Goal: Task Accomplishment & Management: Manage account settings

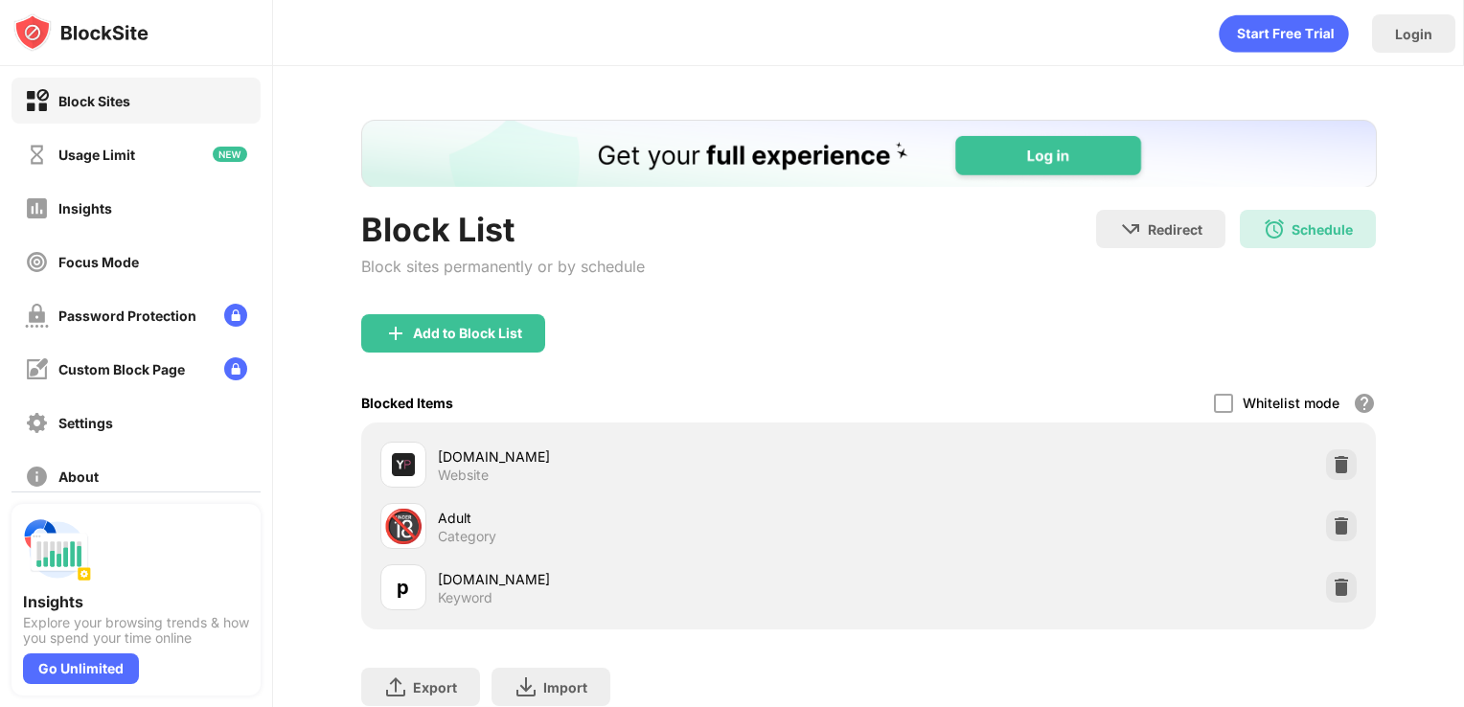
scroll to position [91, 0]
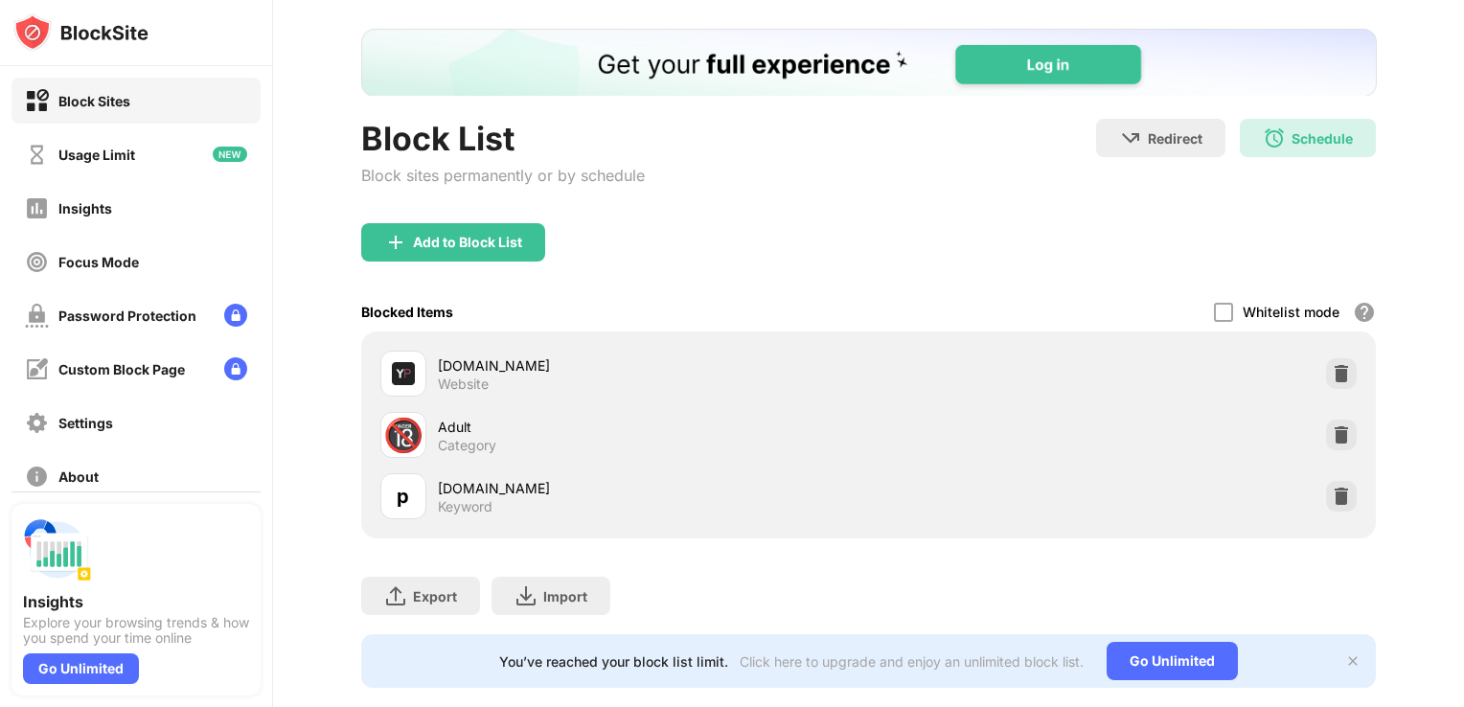
click at [1334, 496] on img at bounding box center [1341, 496] width 19 height 19
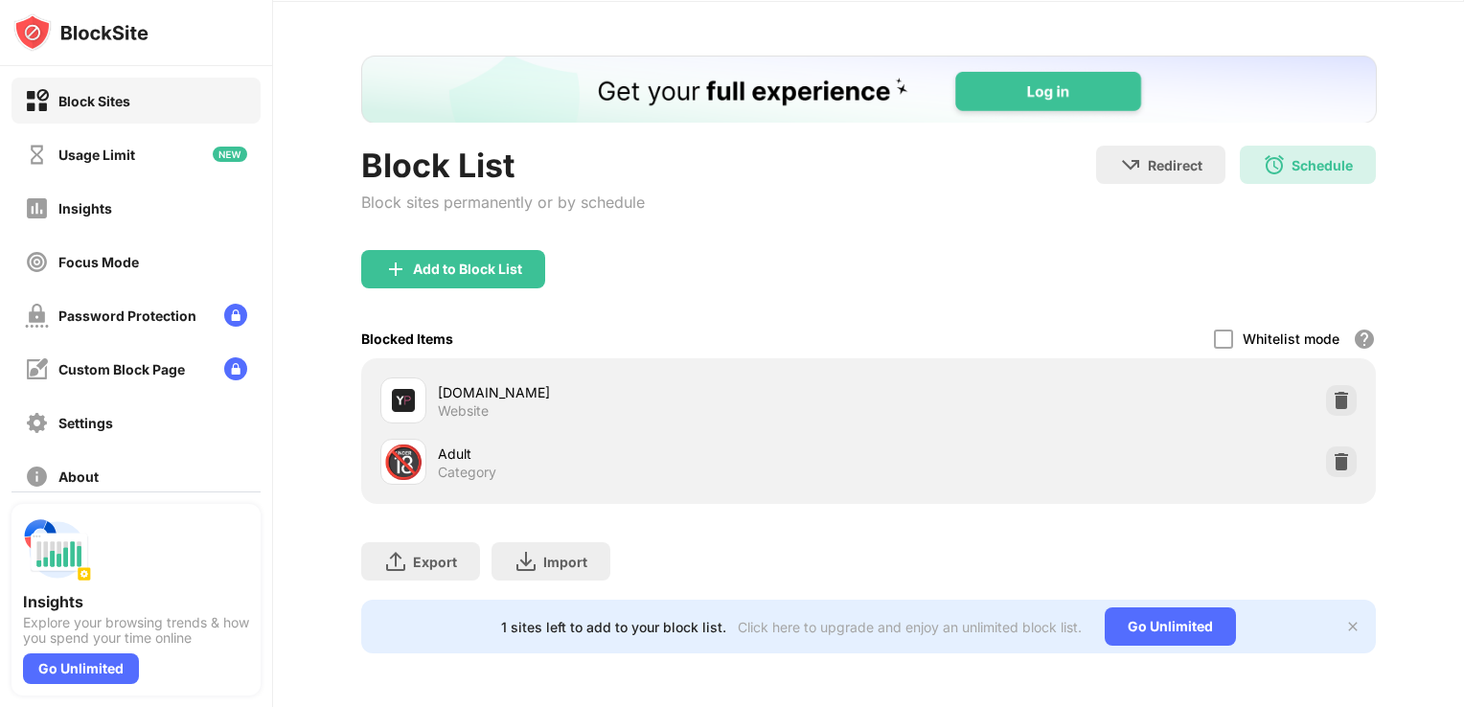
scroll to position [77, 0]
click at [1332, 452] on img at bounding box center [1341, 461] width 19 height 19
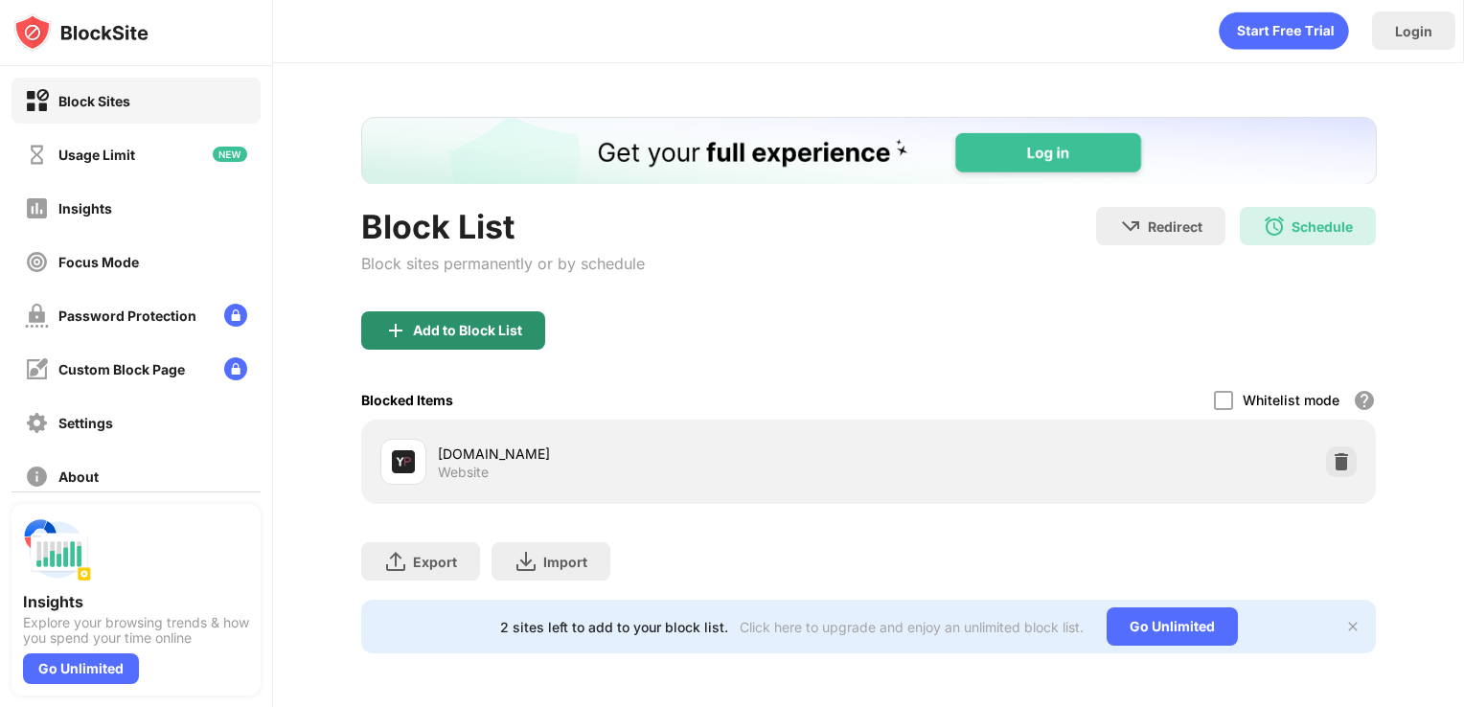
click at [496, 323] on div "Add to Block List" at bounding box center [467, 330] width 109 height 15
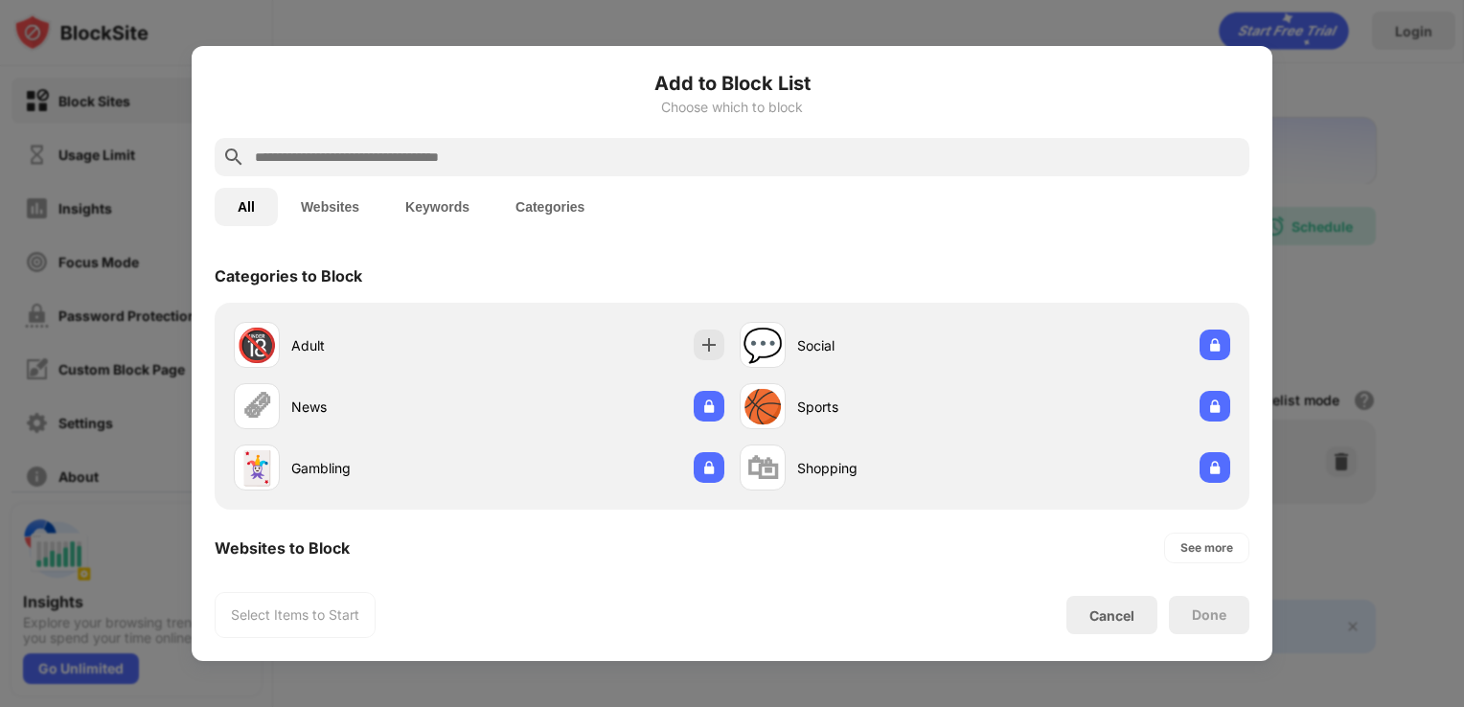
drag, startPoint x: 625, startPoint y: 165, endPoint x: 495, endPoint y: 151, distance: 130.0
click at [495, 151] on input "text" at bounding box center [747, 157] width 989 height 23
click at [338, 214] on button "Websites" at bounding box center [330, 207] width 104 height 38
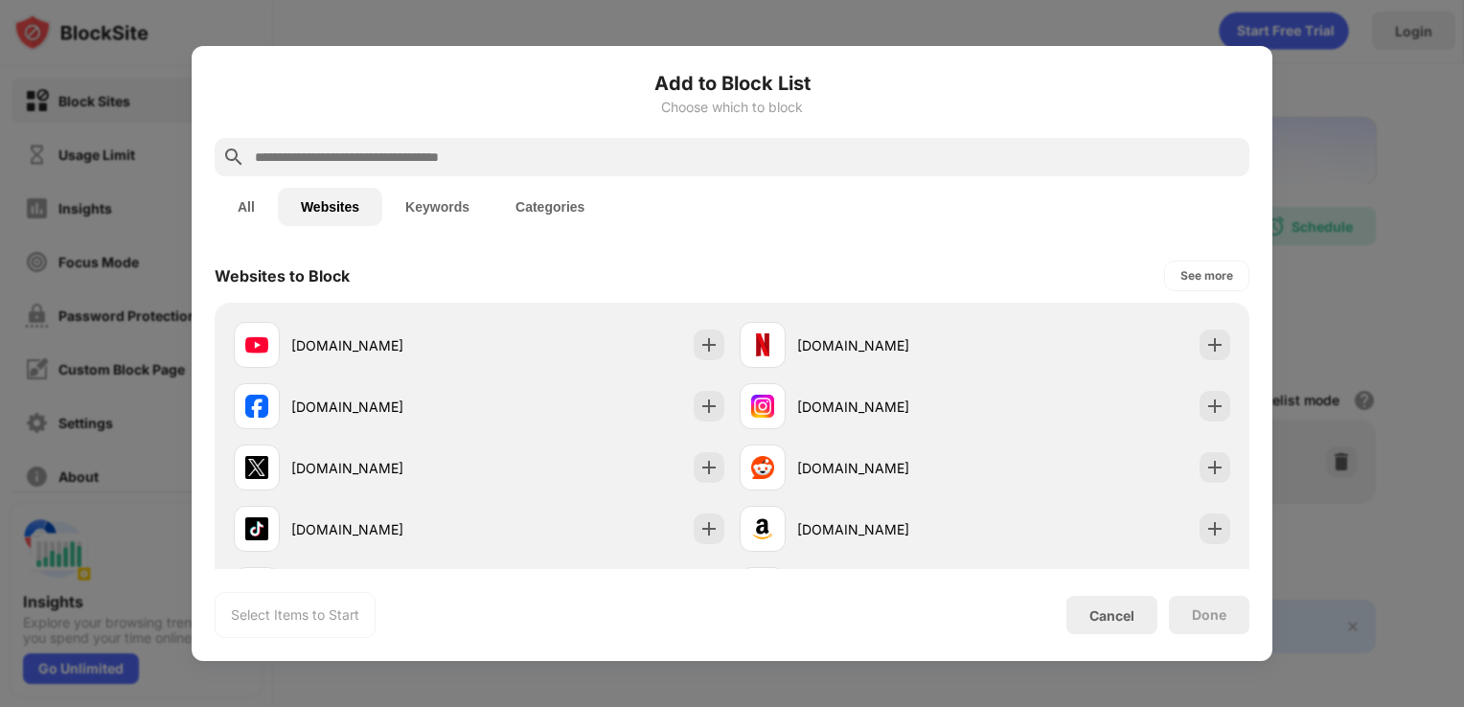
click at [347, 150] on input "text" at bounding box center [747, 157] width 989 height 23
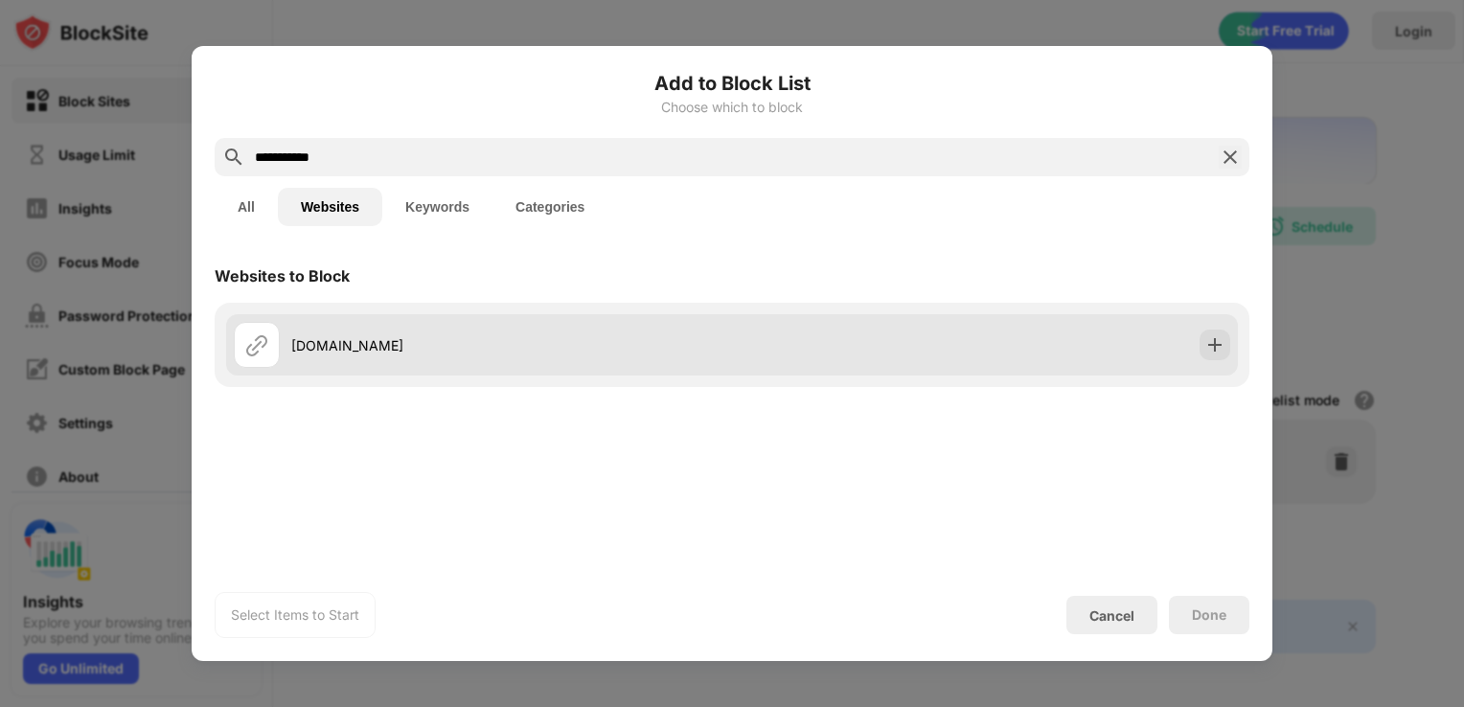
type input "**********"
click at [1149, 347] on div "[DOMAIN_NAME]" at bounding box center [732, 344] width 1012 height 61
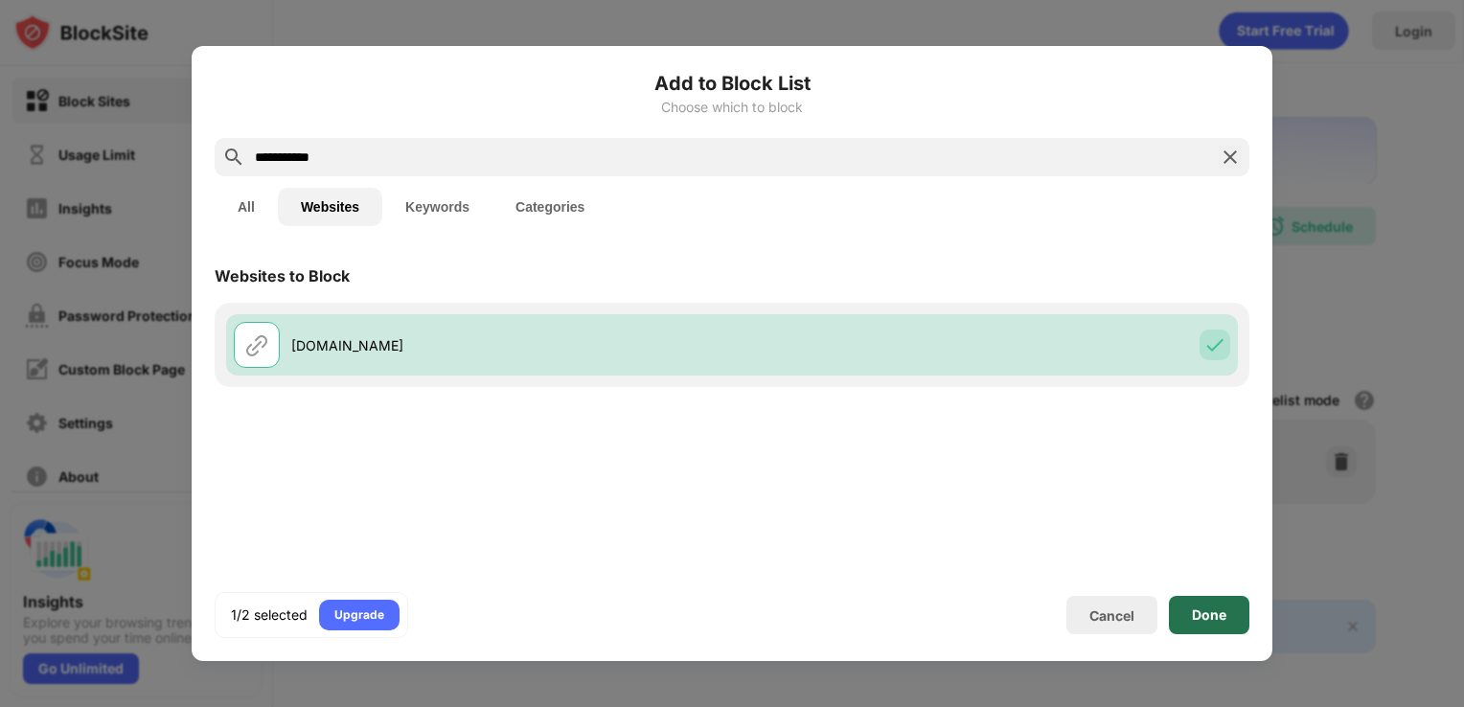
click at [1215, 604] on div "Done" at bounding box center [1209, 615] width 80 height 38
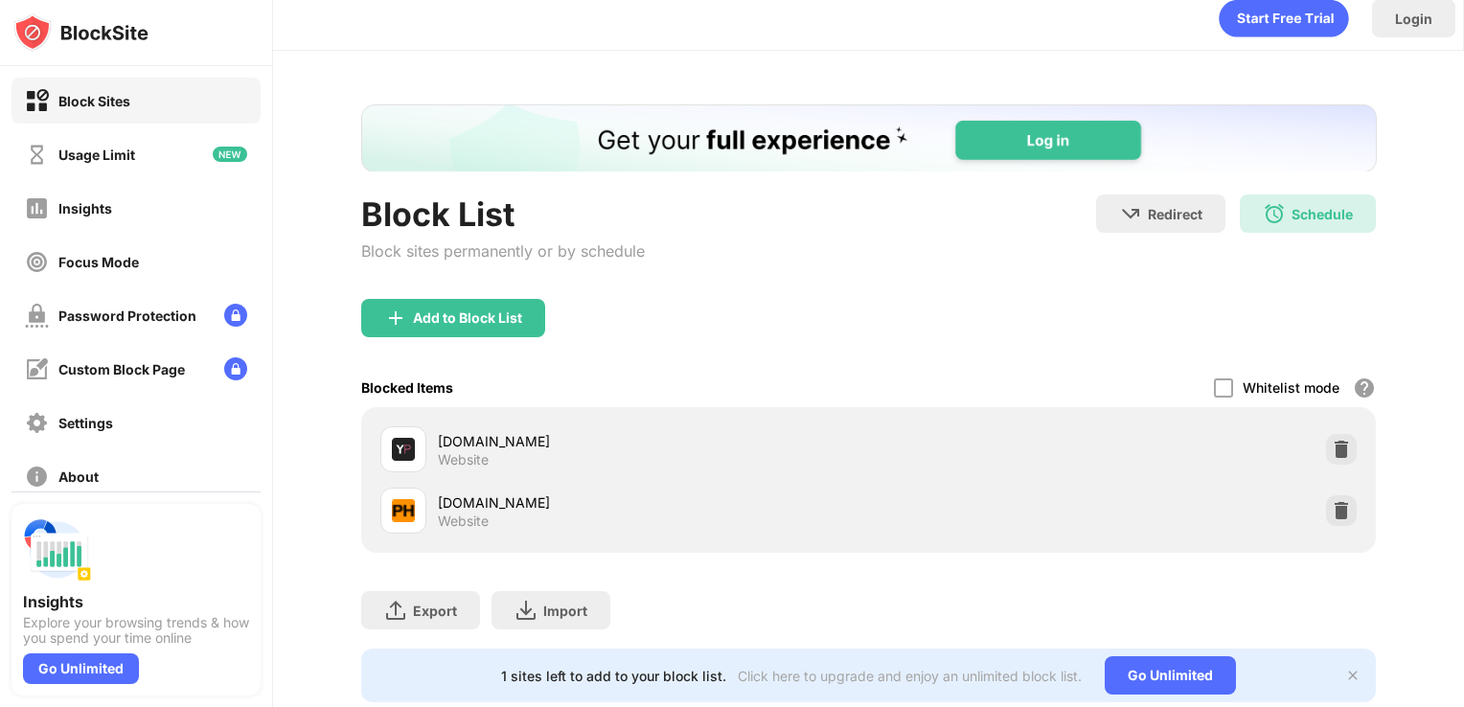
scroll to position [77, 0]
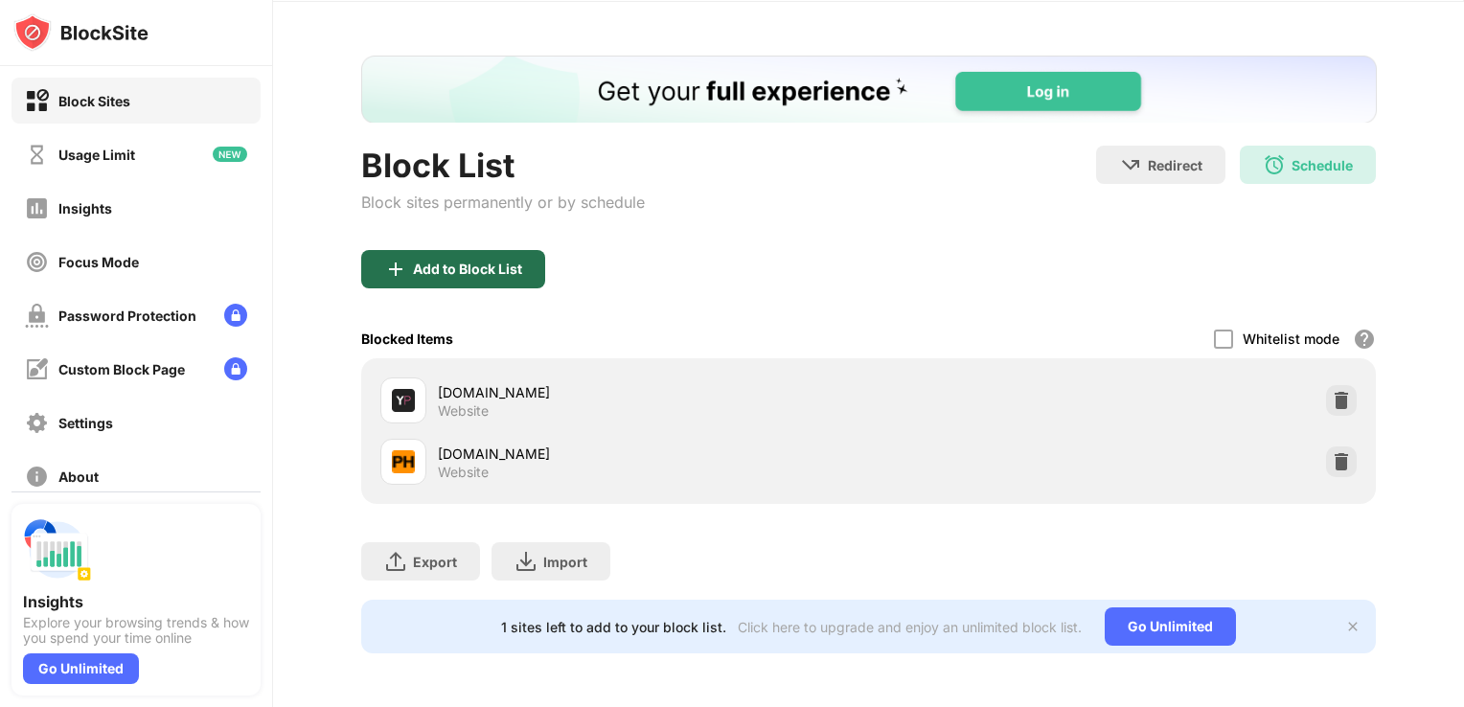
click at [532, 250] on div "Add to Block List" at bounding box center [453, 269] width 184 height 38
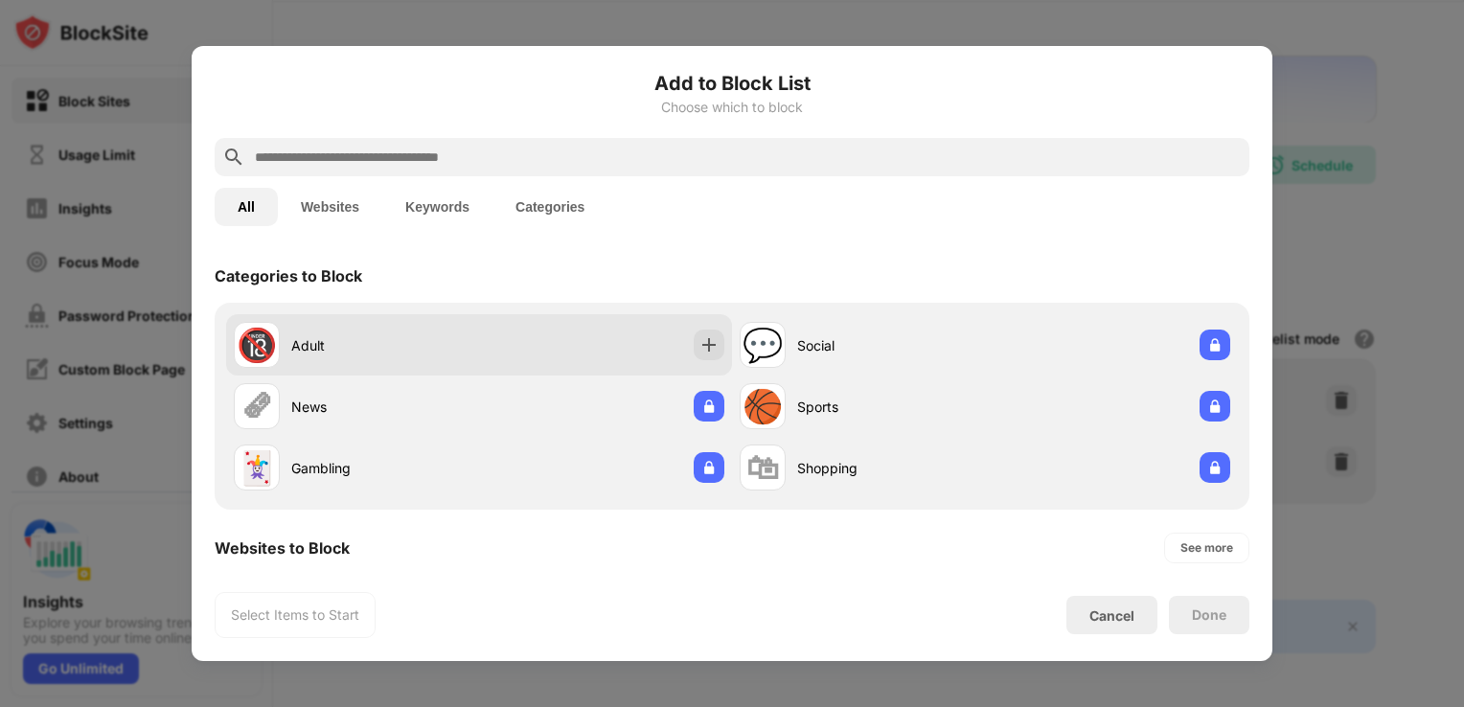
click at [407, 343] on div "Adult" at bounding box center [385, 345] width 188 height 20
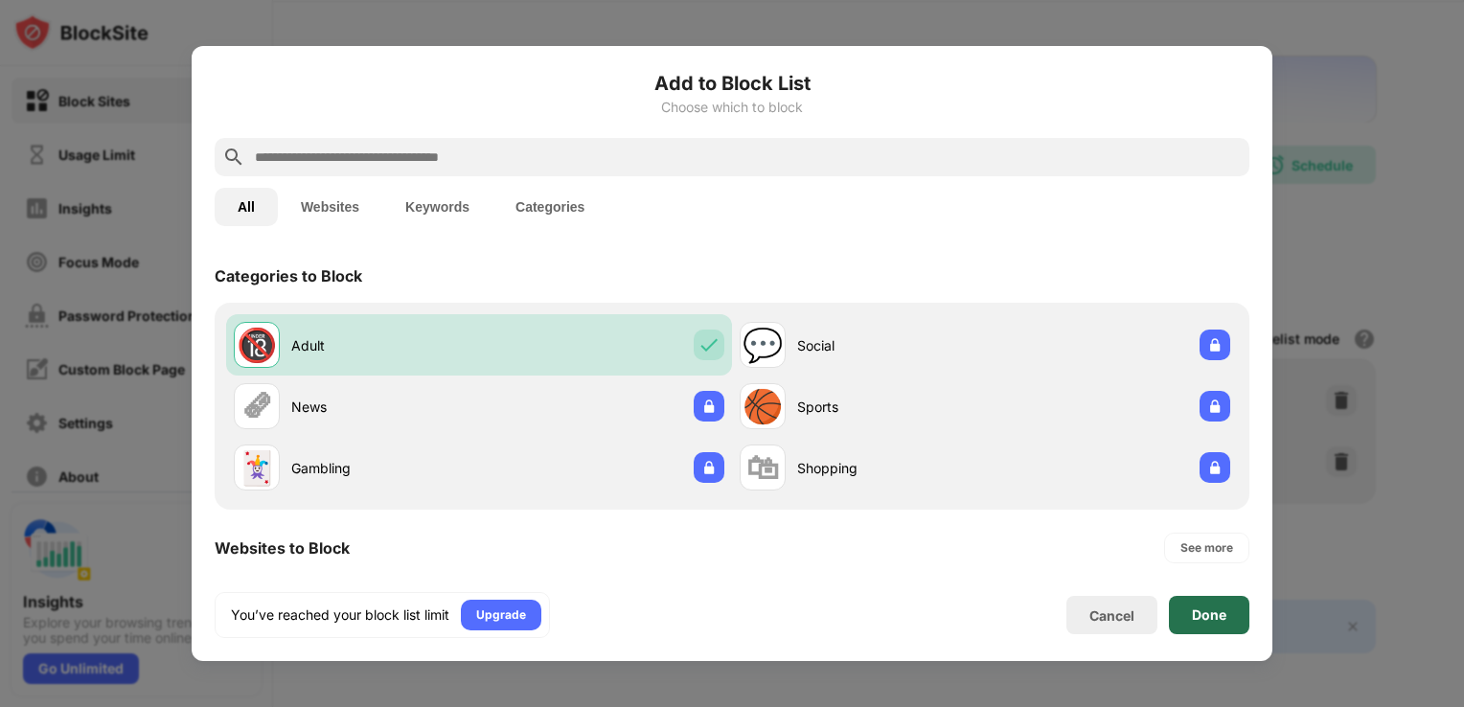
click at [1195, 629] on div "Done" at bounding box center [1209, 615] width 80 height 38
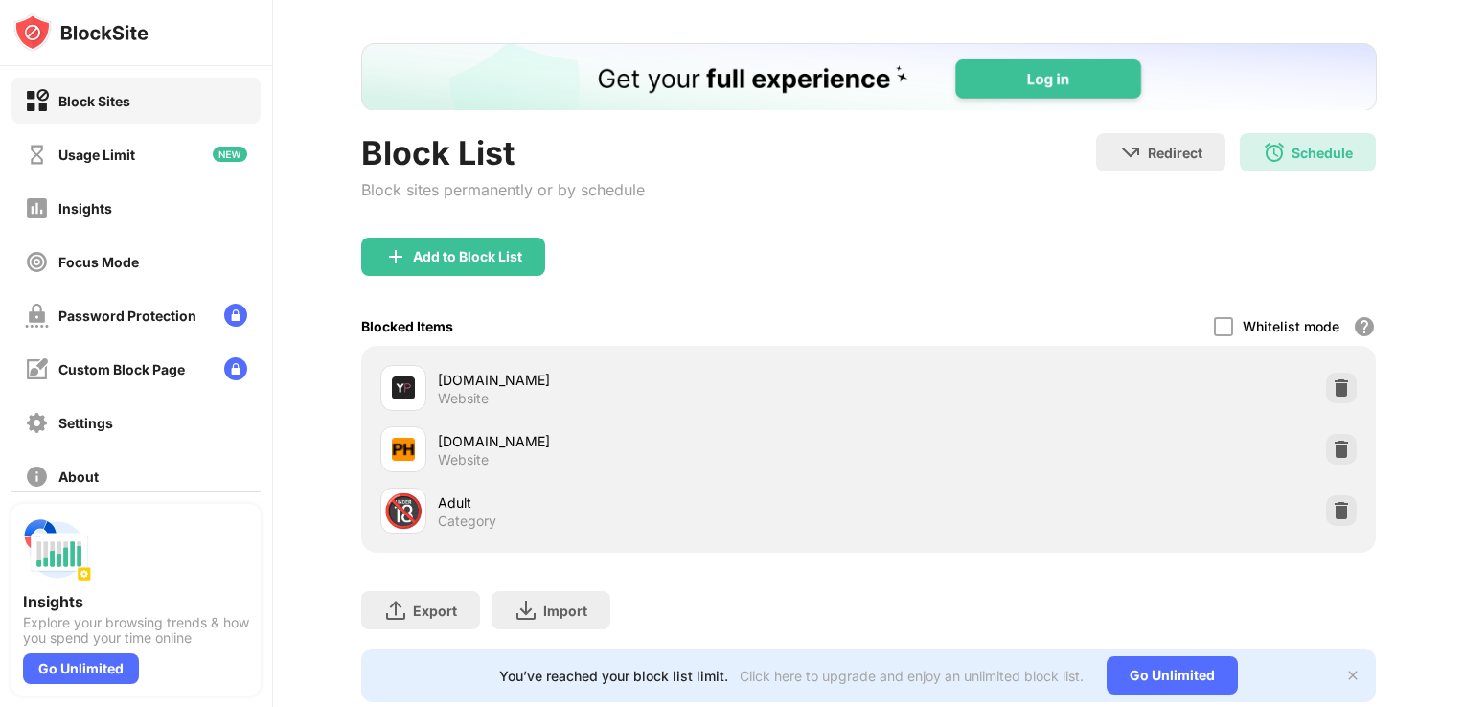
scroll to position [91, 0]
